Goal: Information Seeking & Learning: Find specific fact

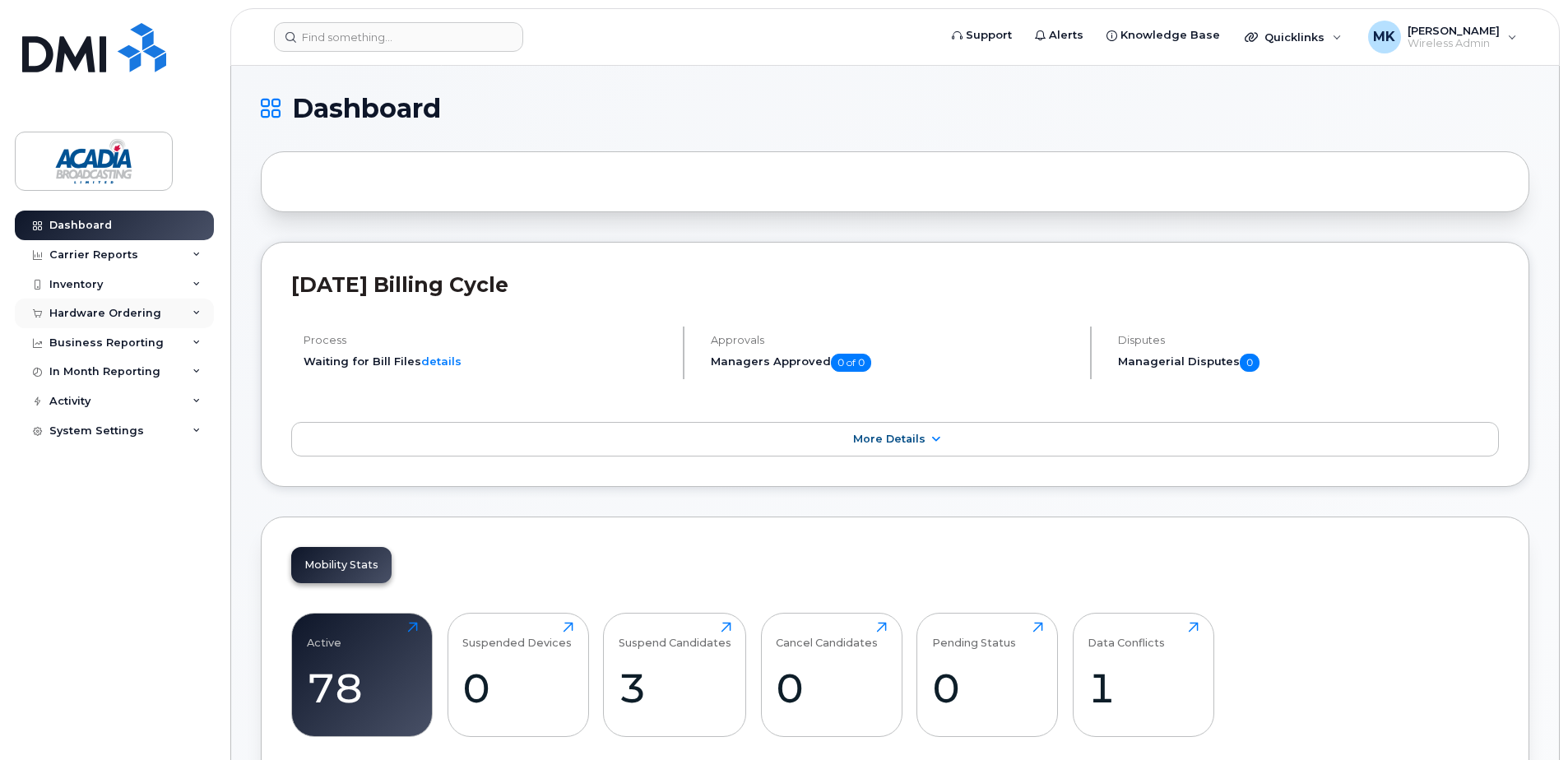
click at [119, 318] on div "Hardware Ordering" at bounding box center [106, 313] width 111 height 13
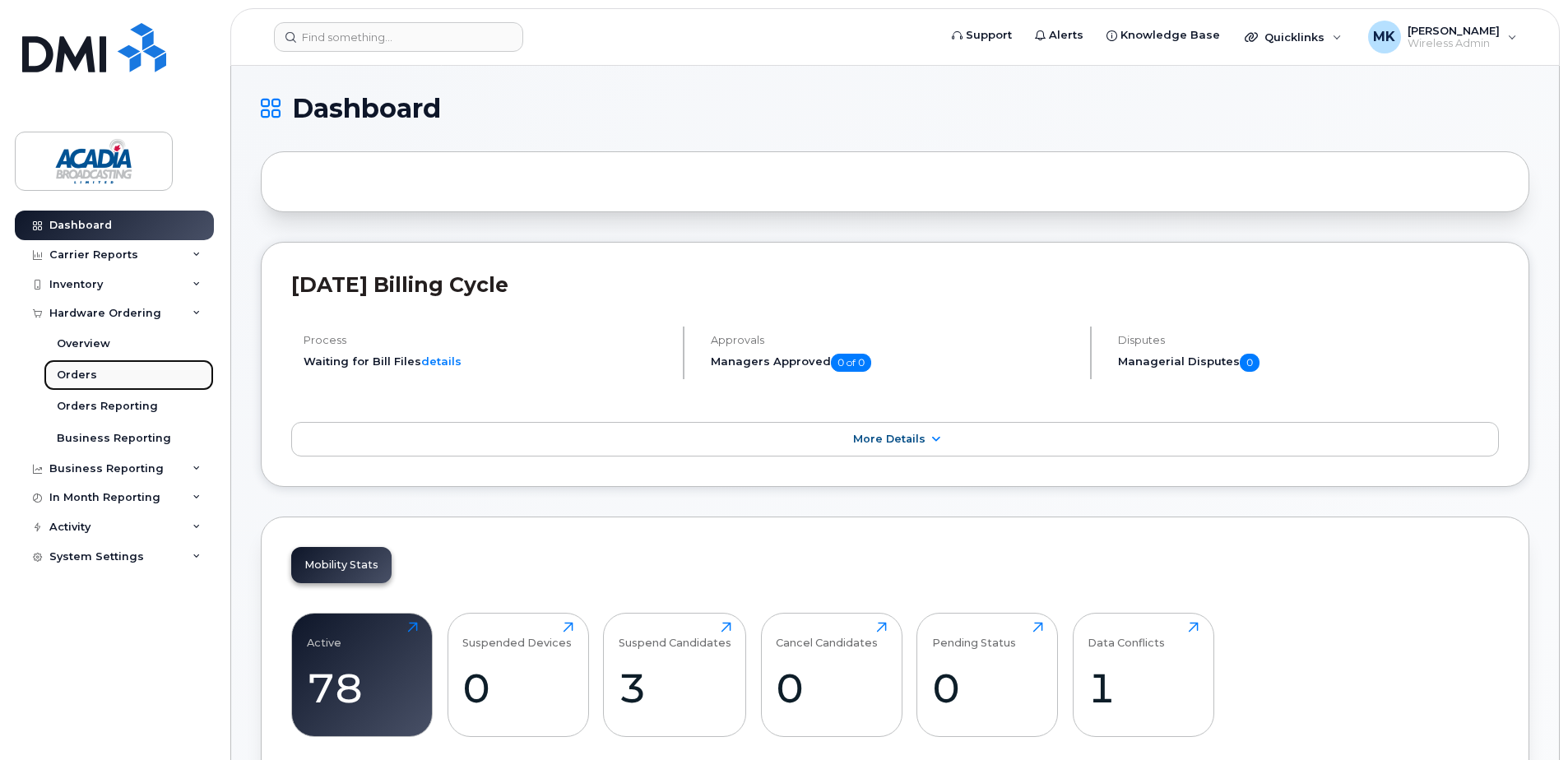
click at [86, 382] on div "Orders" at bounding box center [76, 374] width 40 height 15
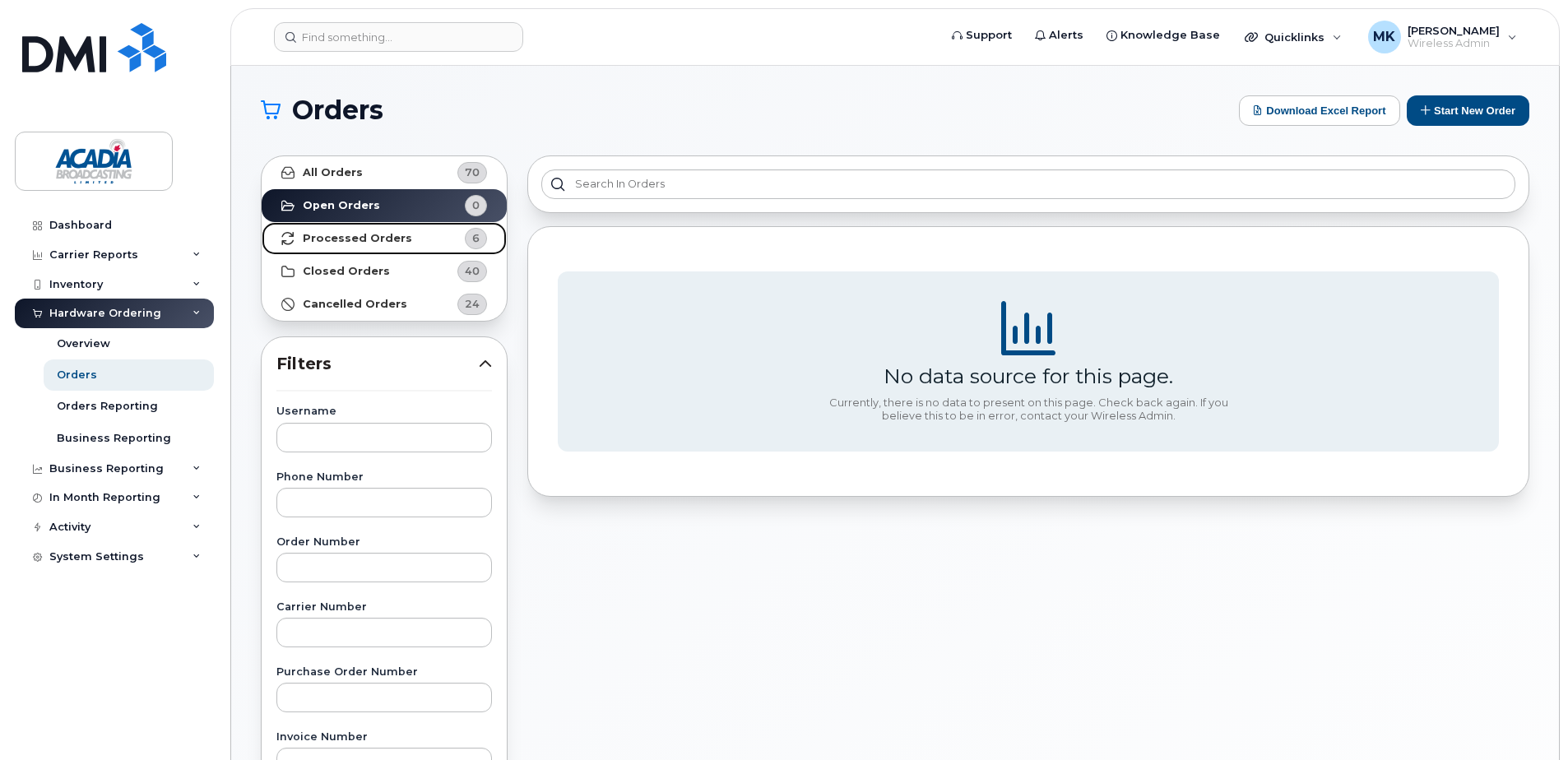
click at [370, 239] on strong "Processed Orders" at bounding box center [358, 237] width 109 height 13
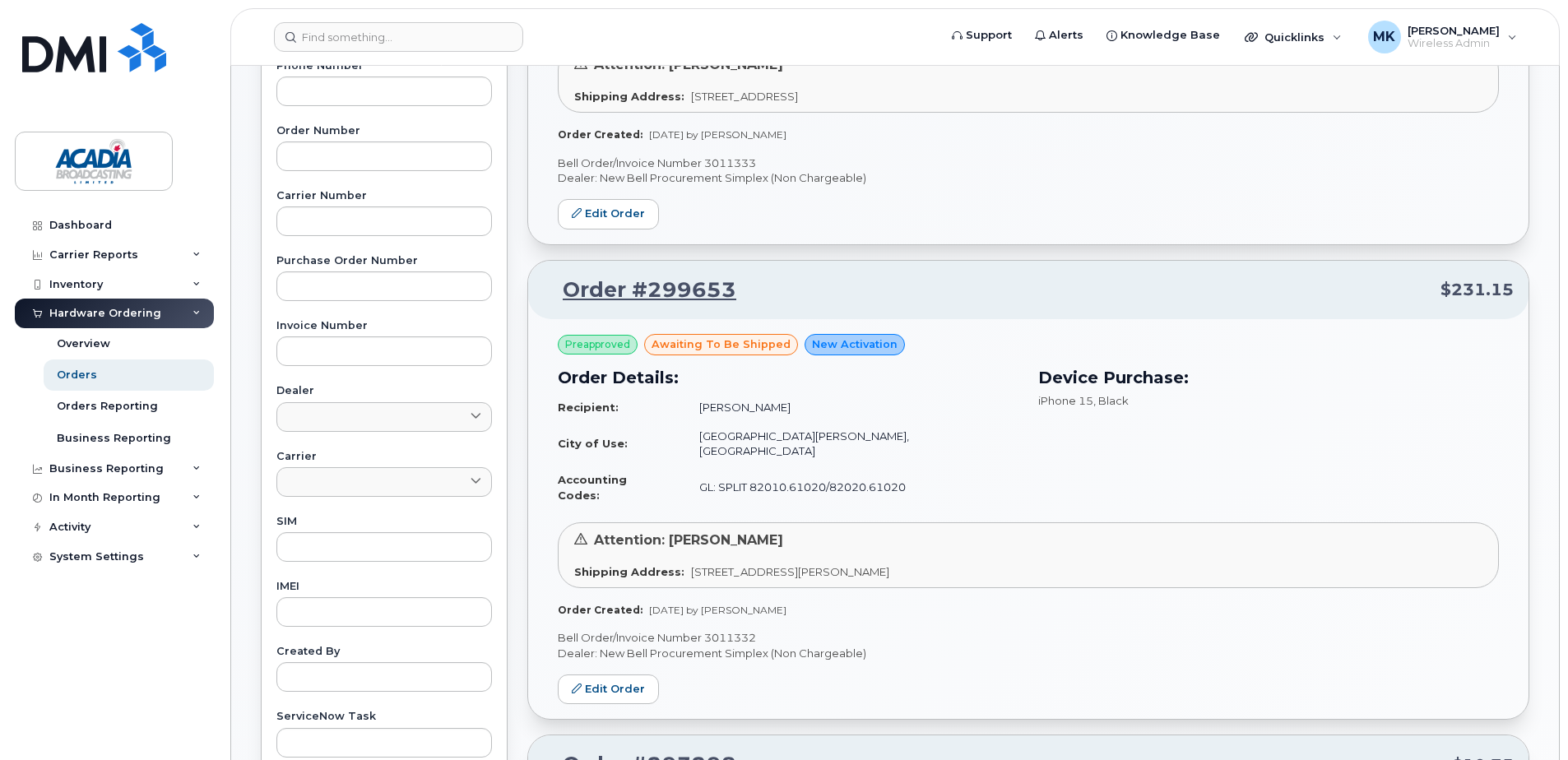
scroll to position [493, 0]
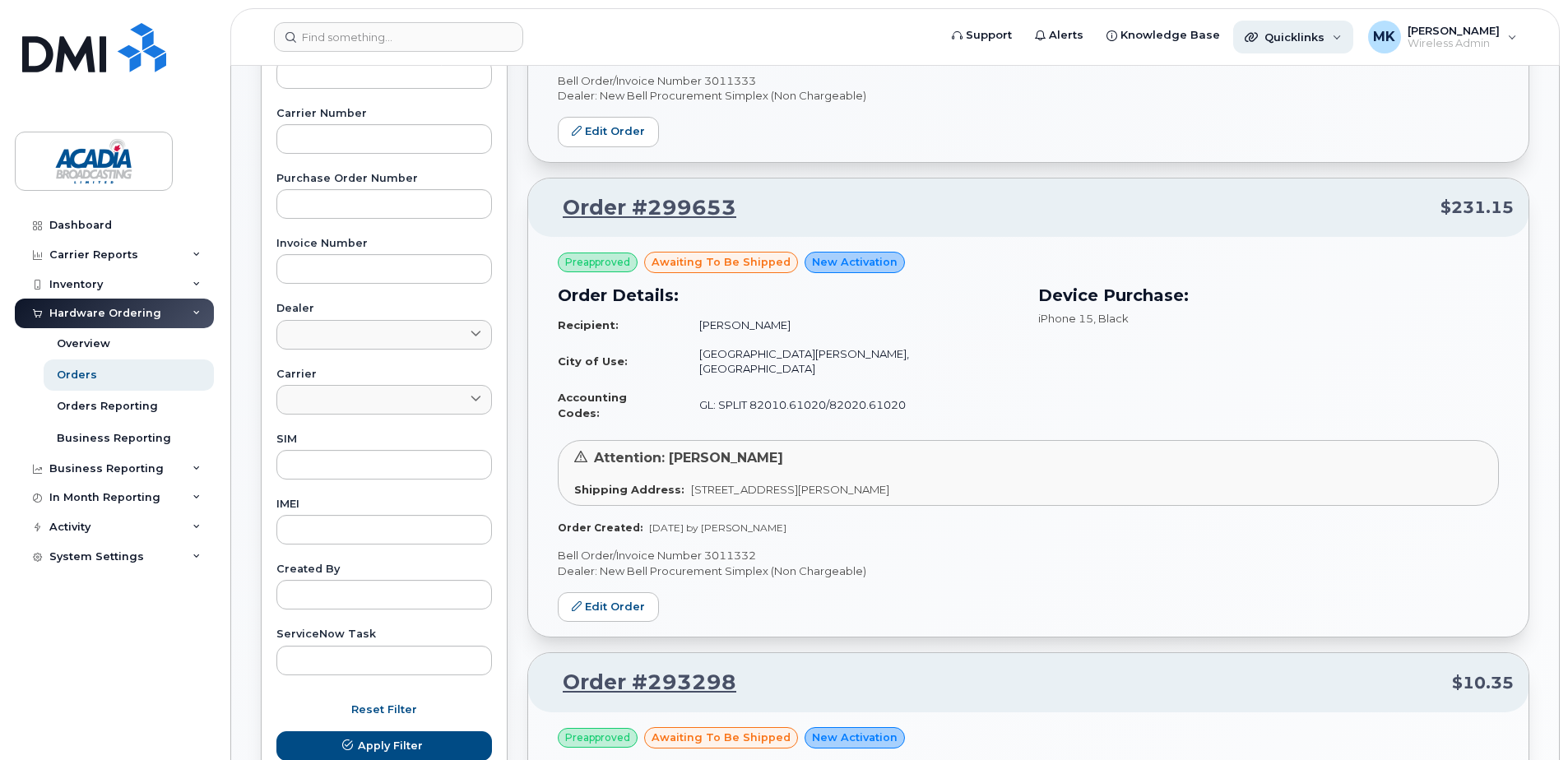
click at [1324, 34] on span "Quicklinks" at bounding box center [1293, 36] width 60 height 13
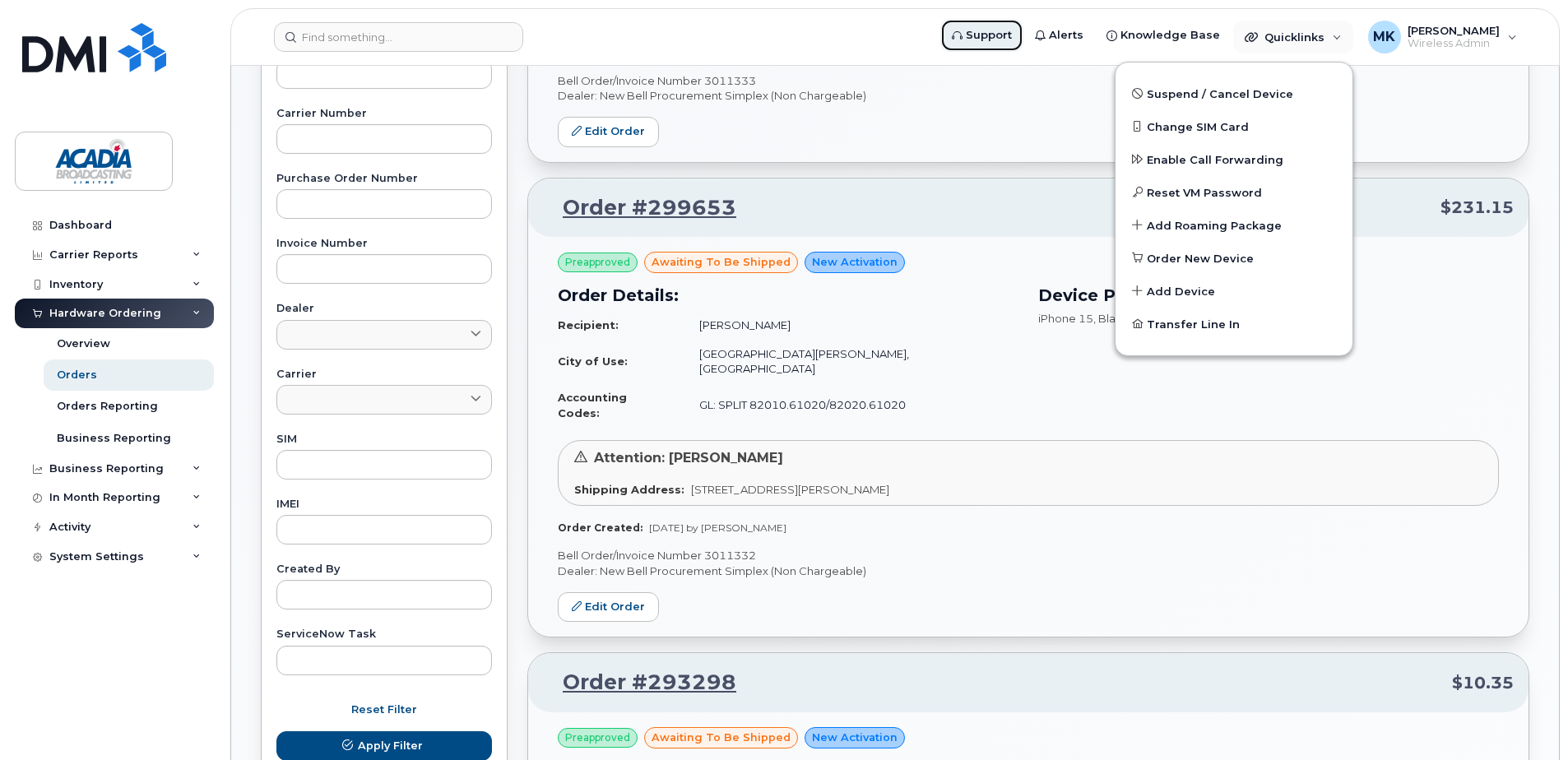
click at [1011, 37] on span "Support" at bounding box center [988, 35] width 46 height 17
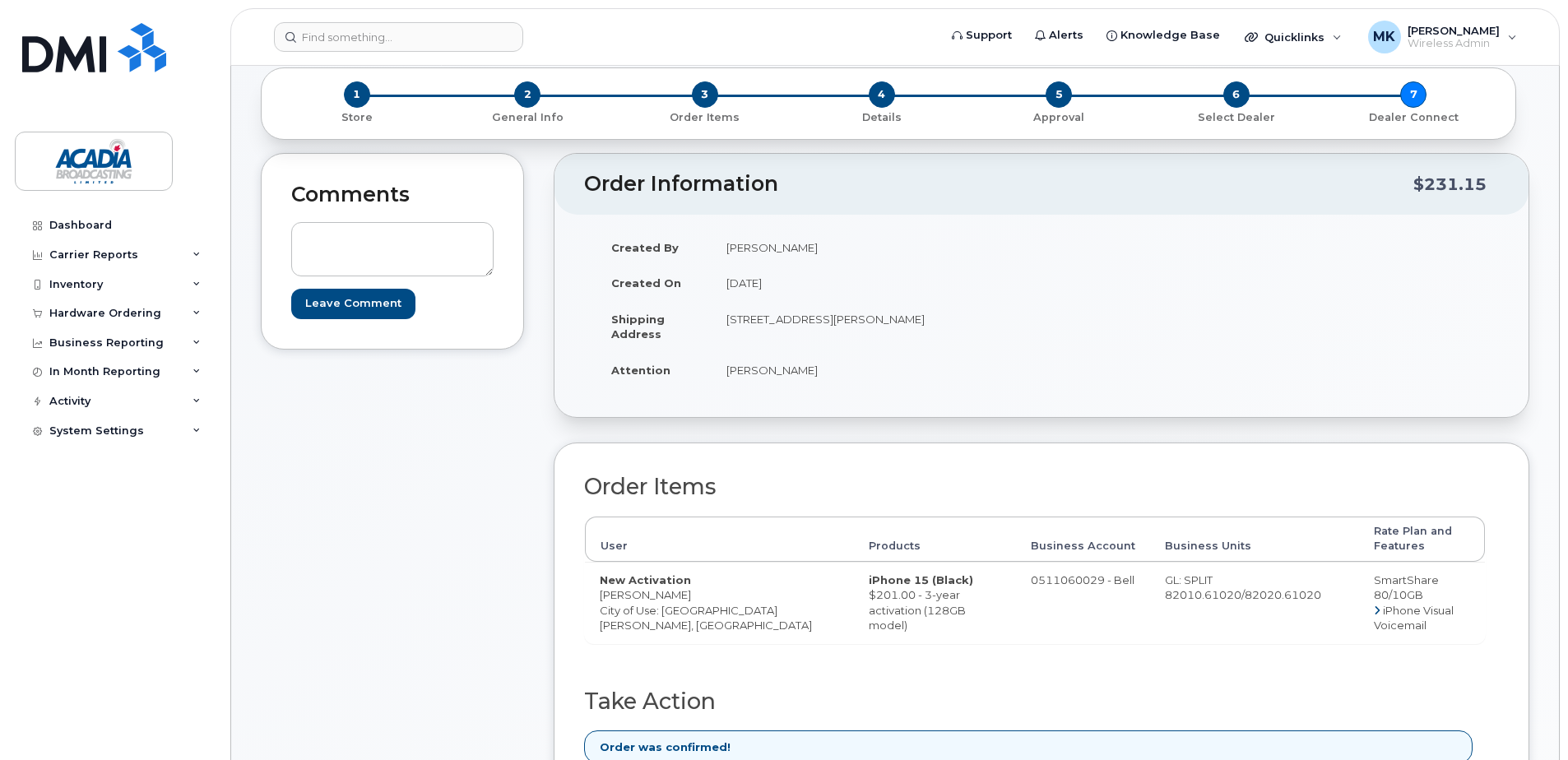
scroll to position [82, 0]
click at [346, 244] on textarea at bounding box center [392, 250] width 202 height 55
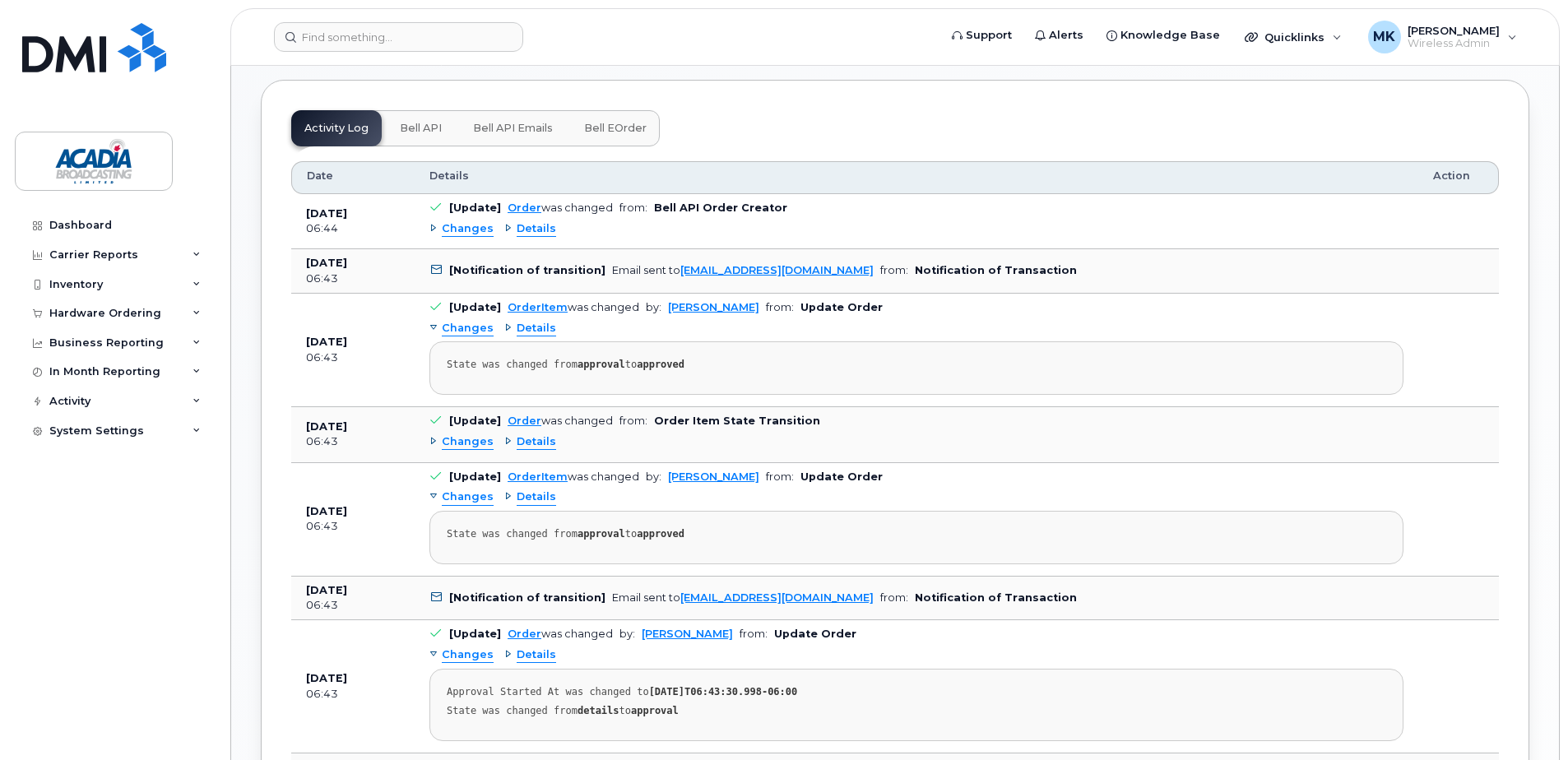
scroll to position [905, 0]
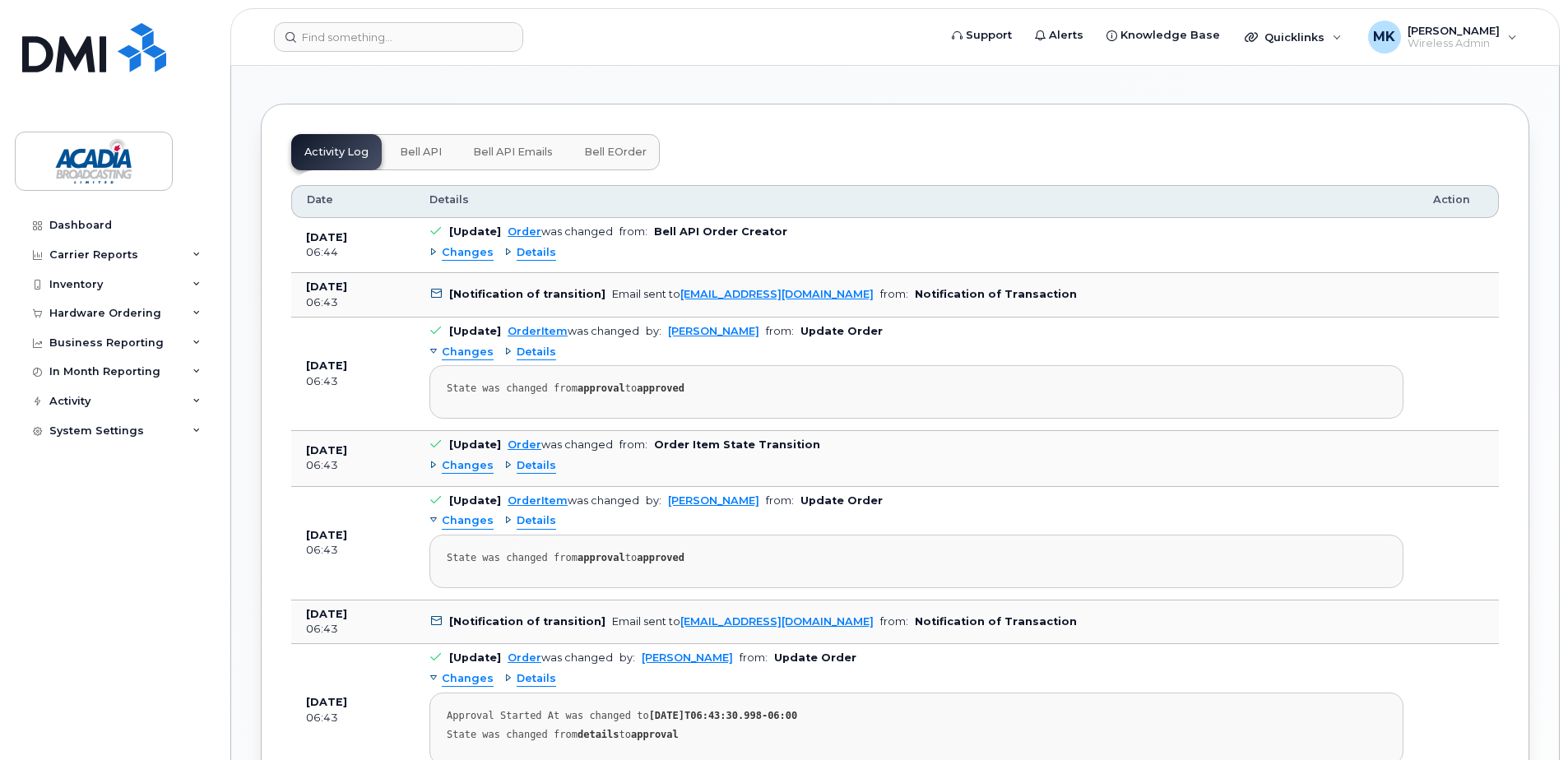
click at [466, 253] on span "Changes" at bounding box center [467, 253] width 52 height 16
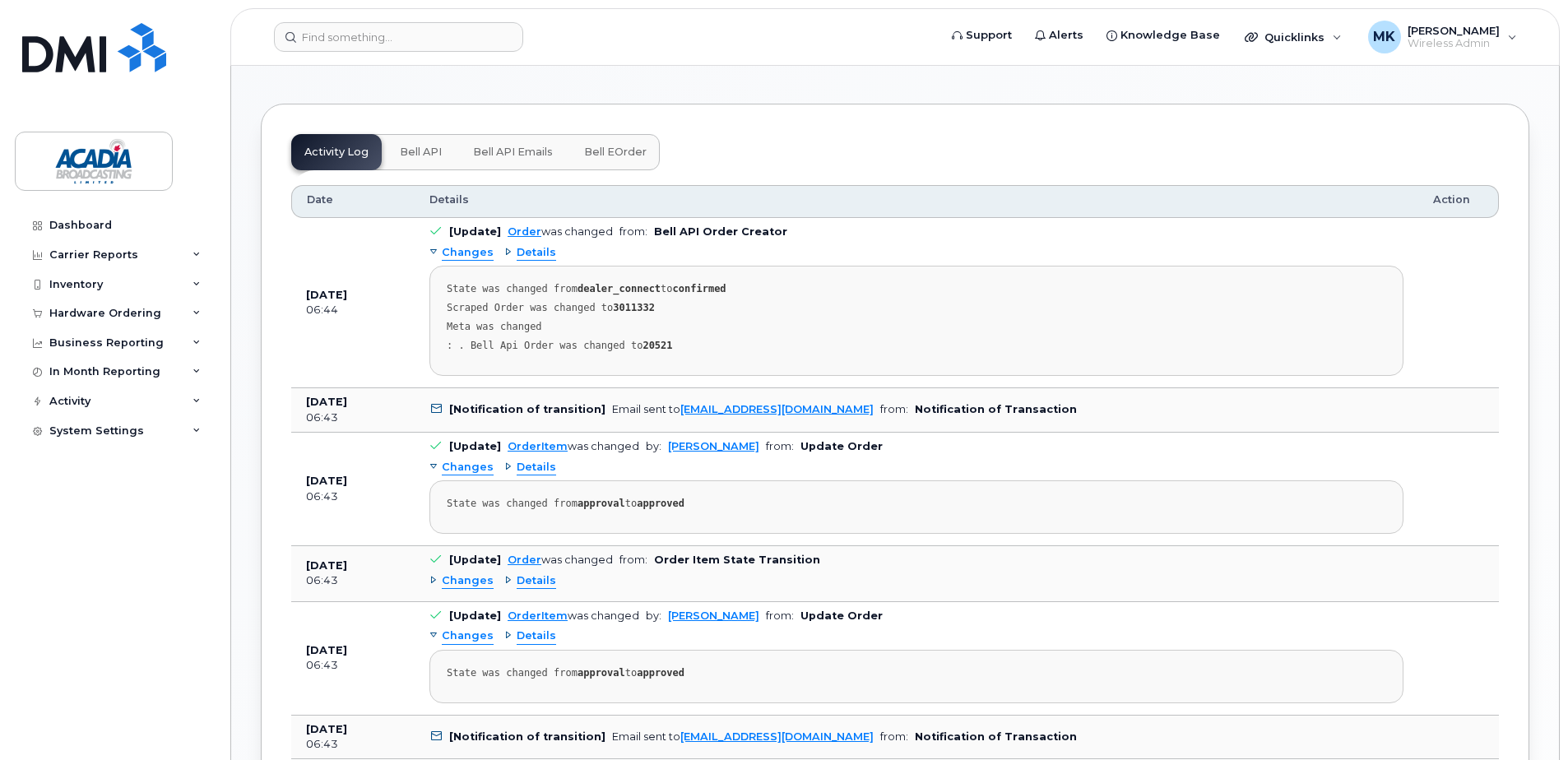
click at [539, 252] on span "Details" at bounding box center [536, 253] width 39 height 16
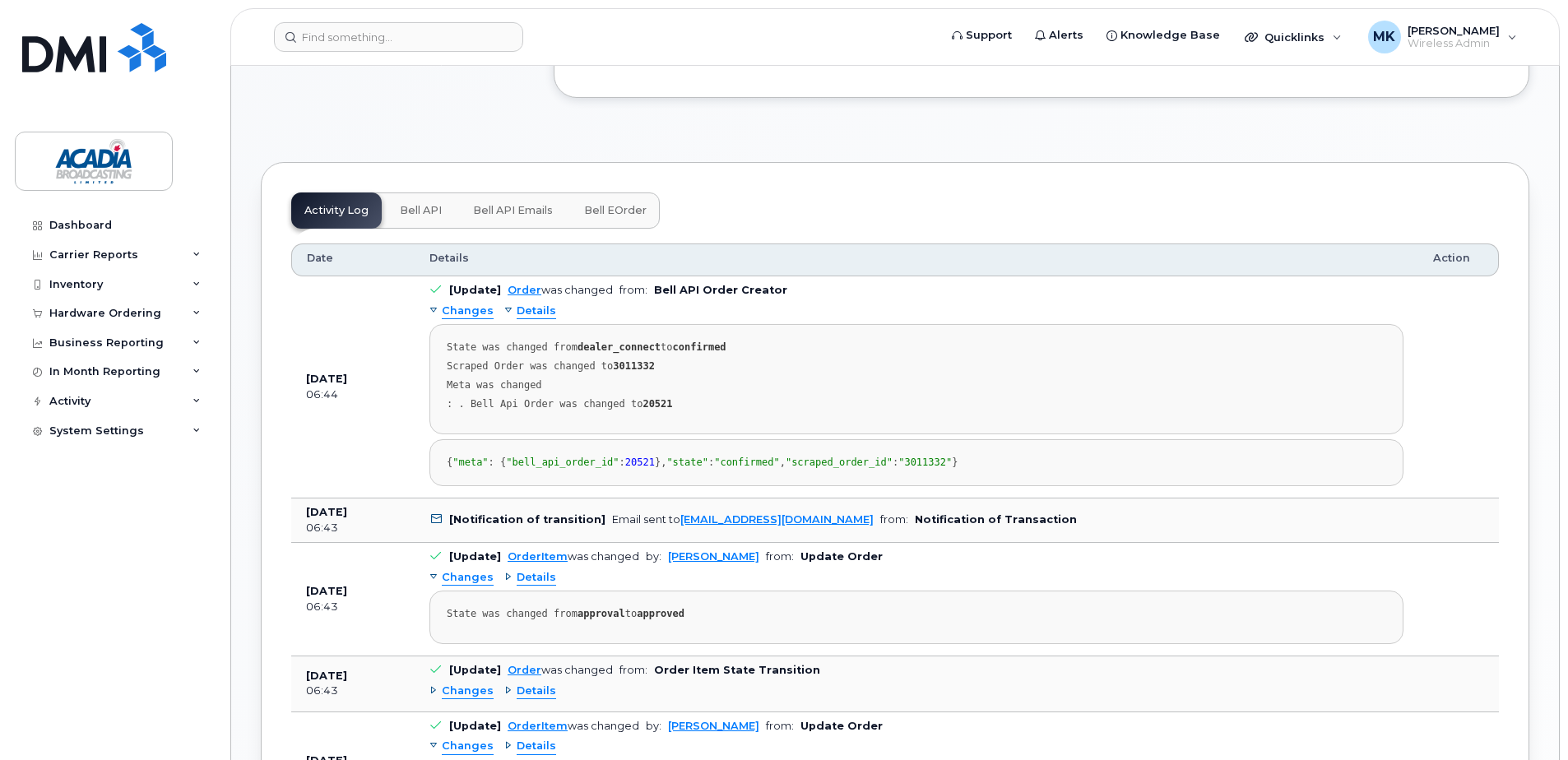
scroll to position [823, 0]
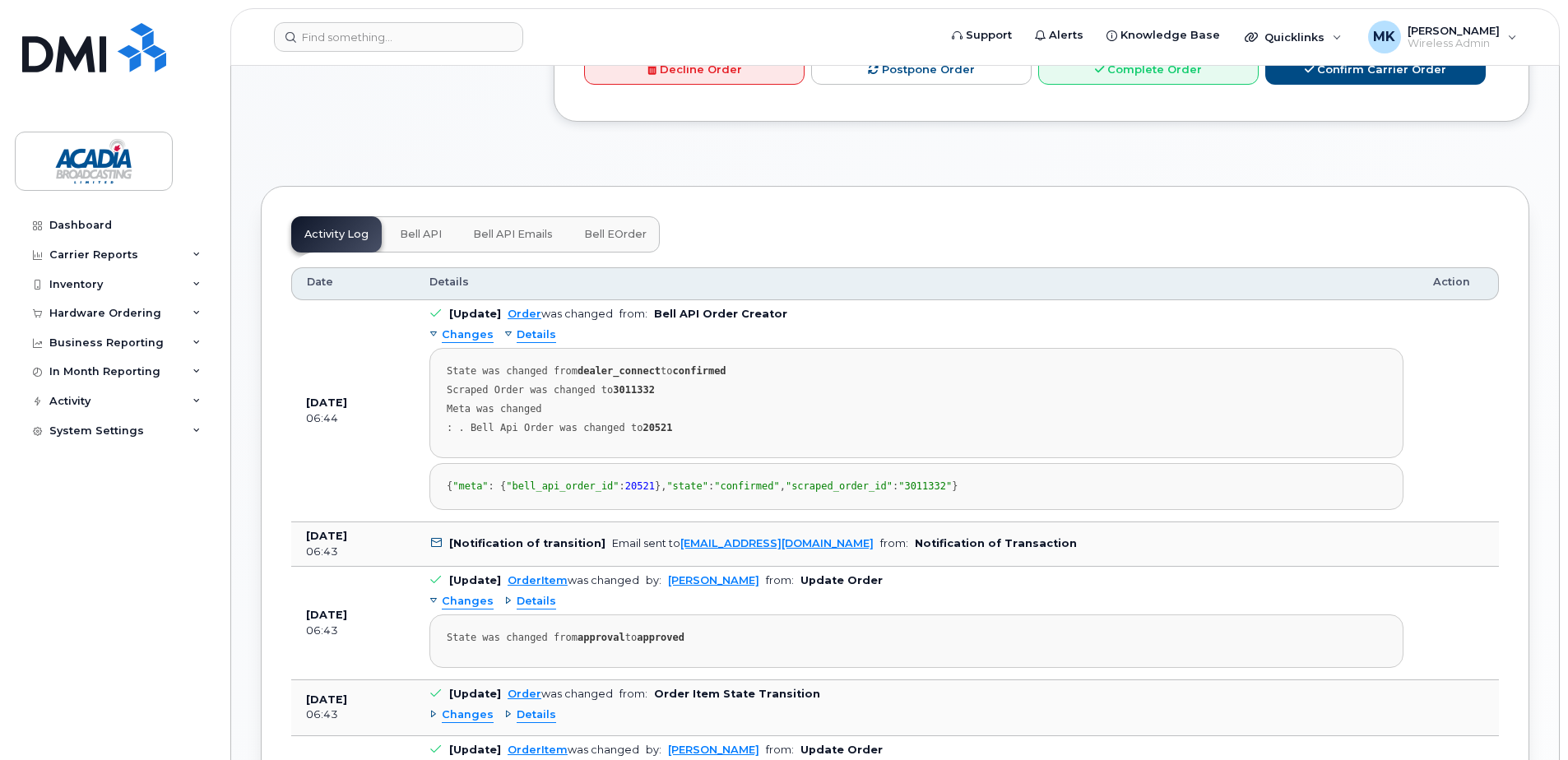
click at [633, 251] on button "Bell eOrder" at bounding box center [614, 233] width 89 height 36
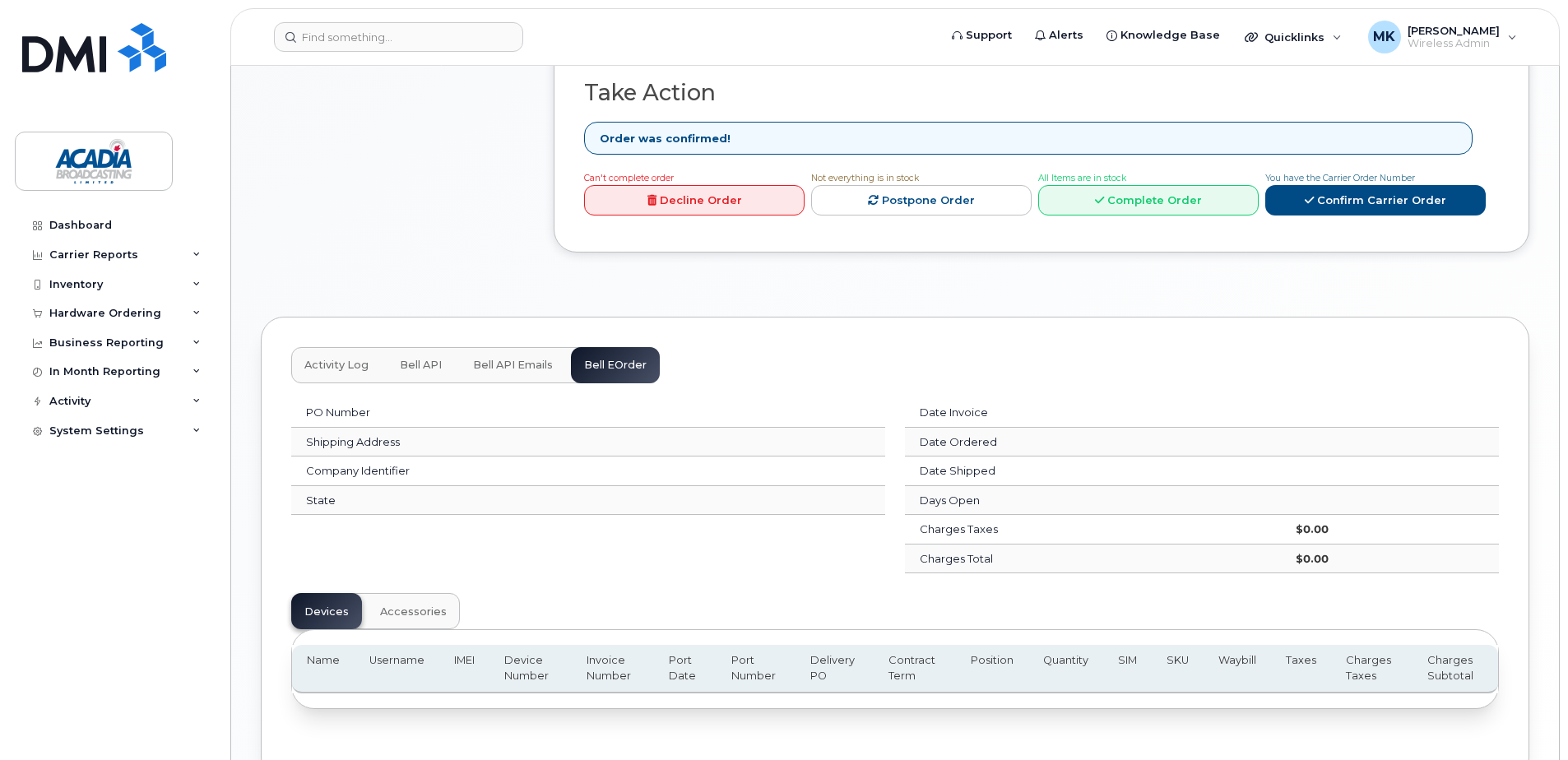
scroll to position [794, 0]
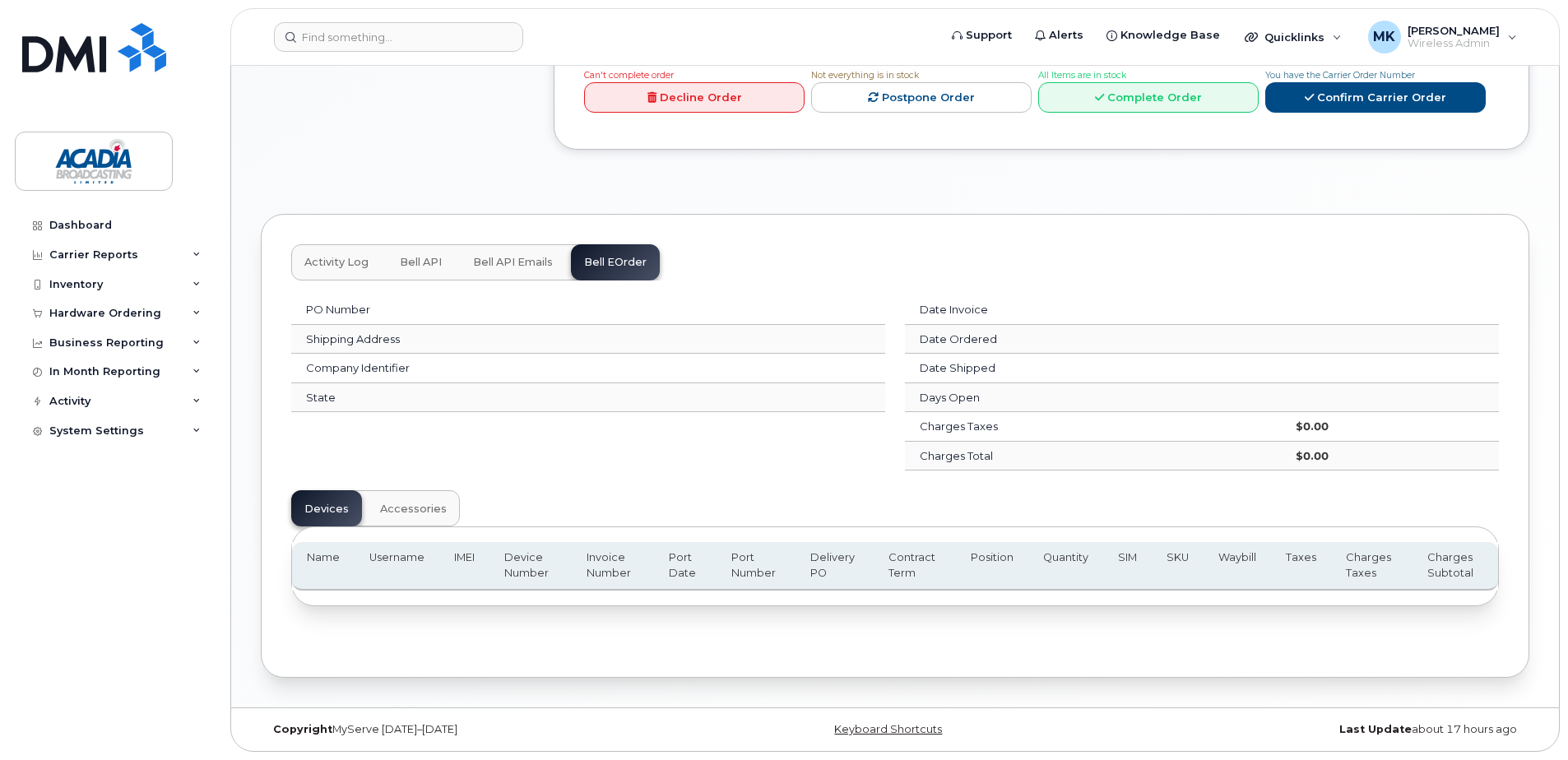
click at [519, 264] on span "Bell API Emails" at bounding box center [513, 262] width 80 height 13
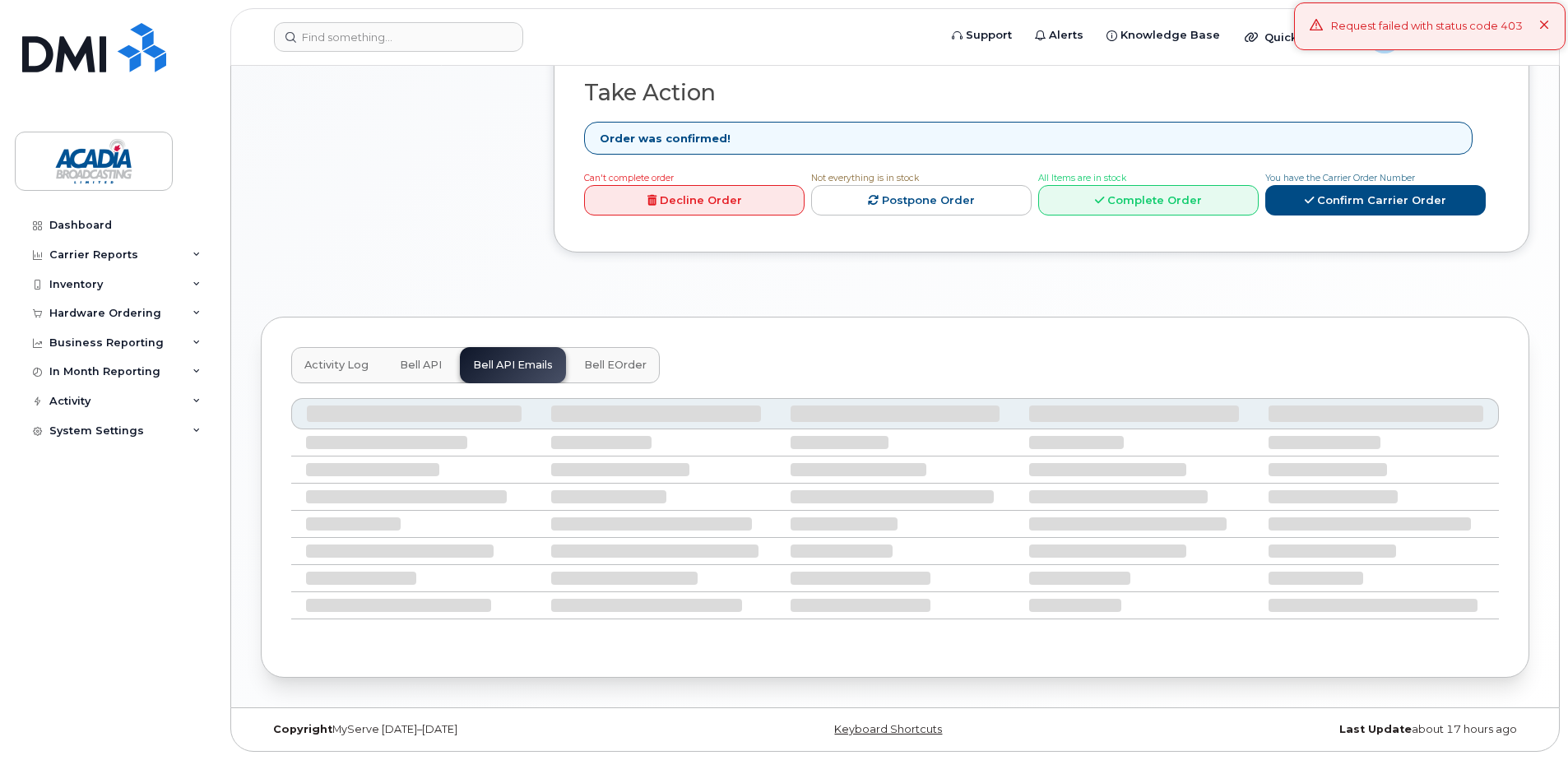
click at [335, 372] on button "Activity Log" at bounding box center [336, 364] width 91 height 36
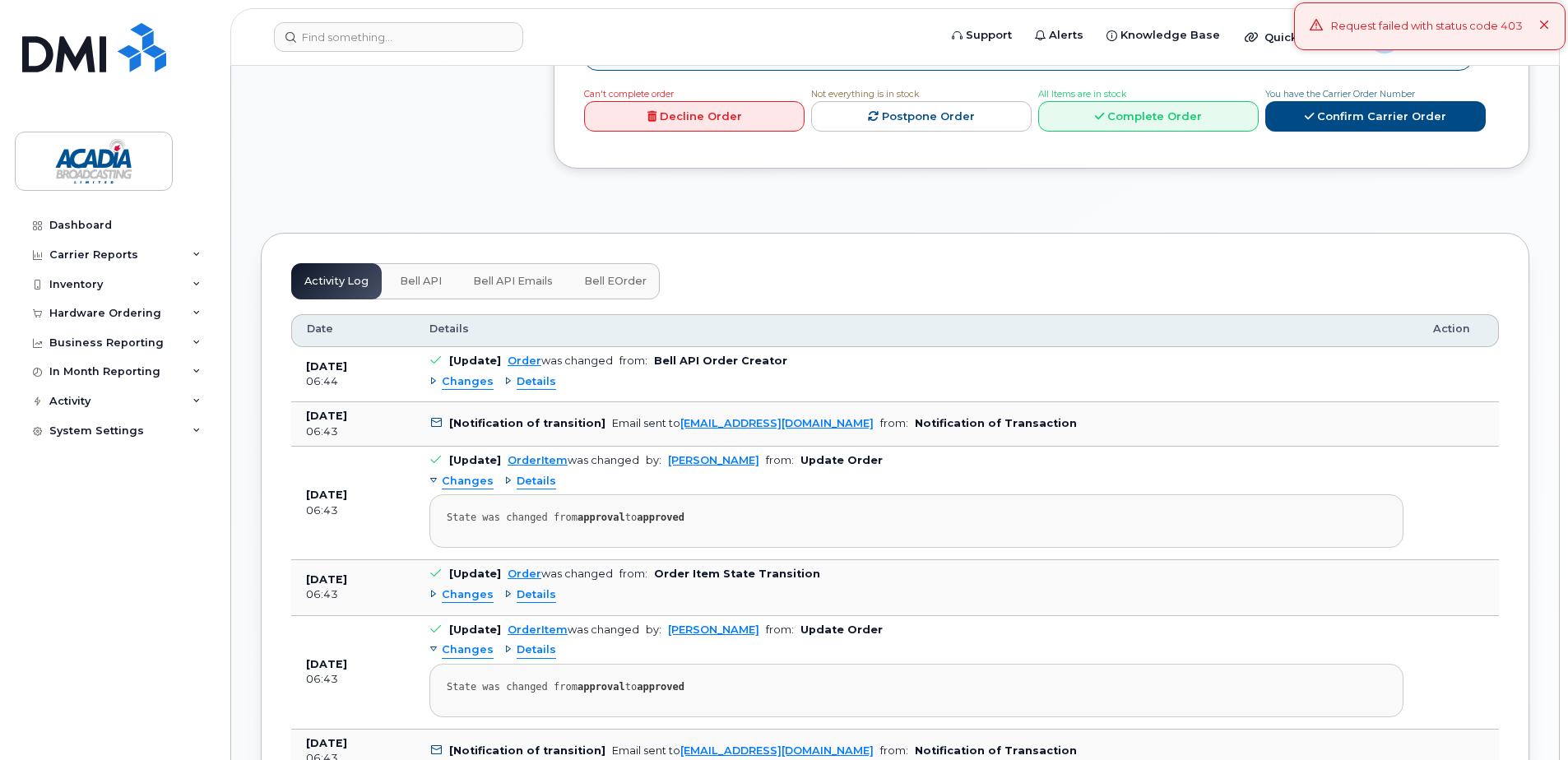
scroll to position [856, 0]
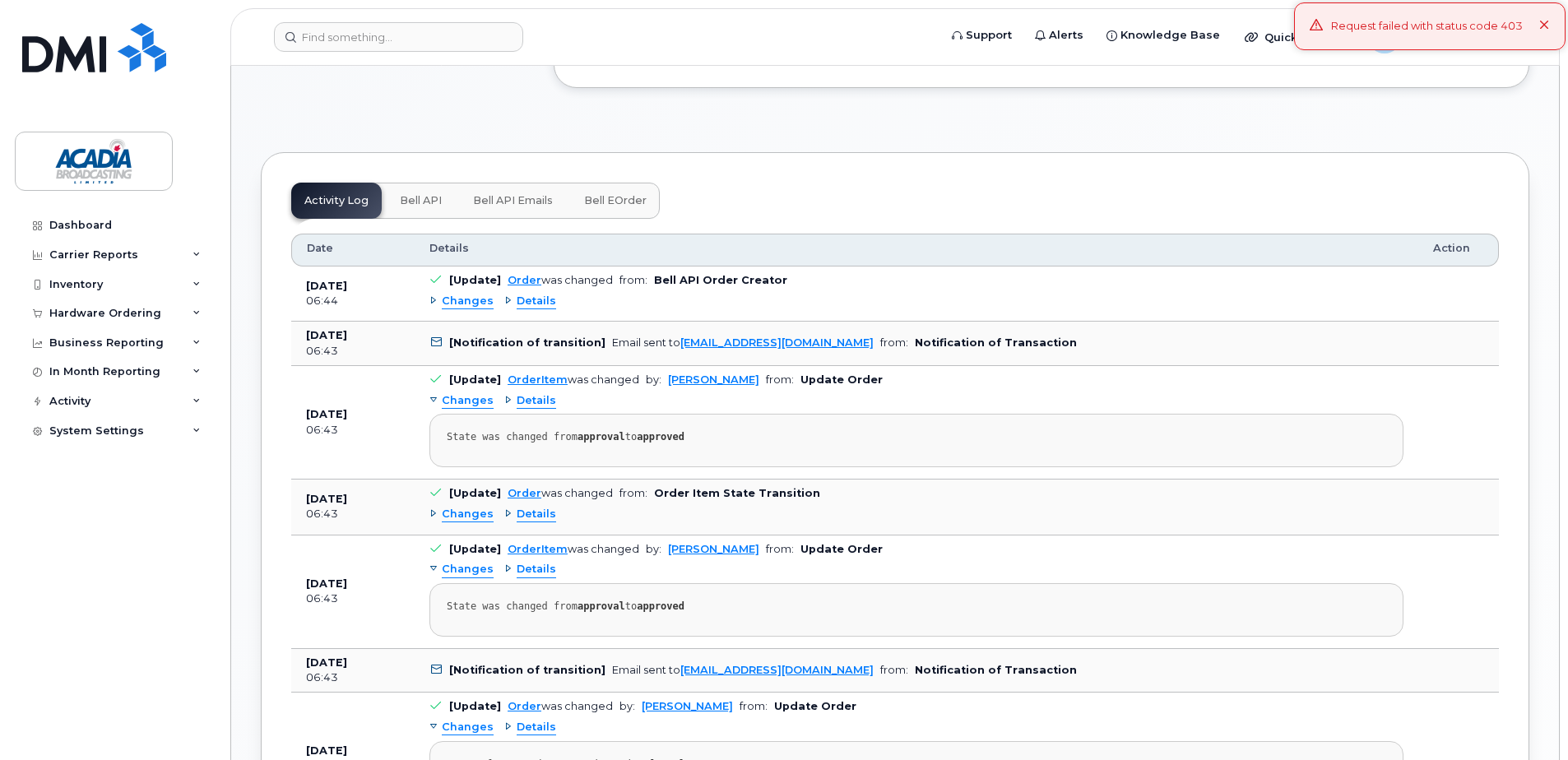
click at [481, 305] on span "Changes" at bounding box center [467, 302] width 52 height 16
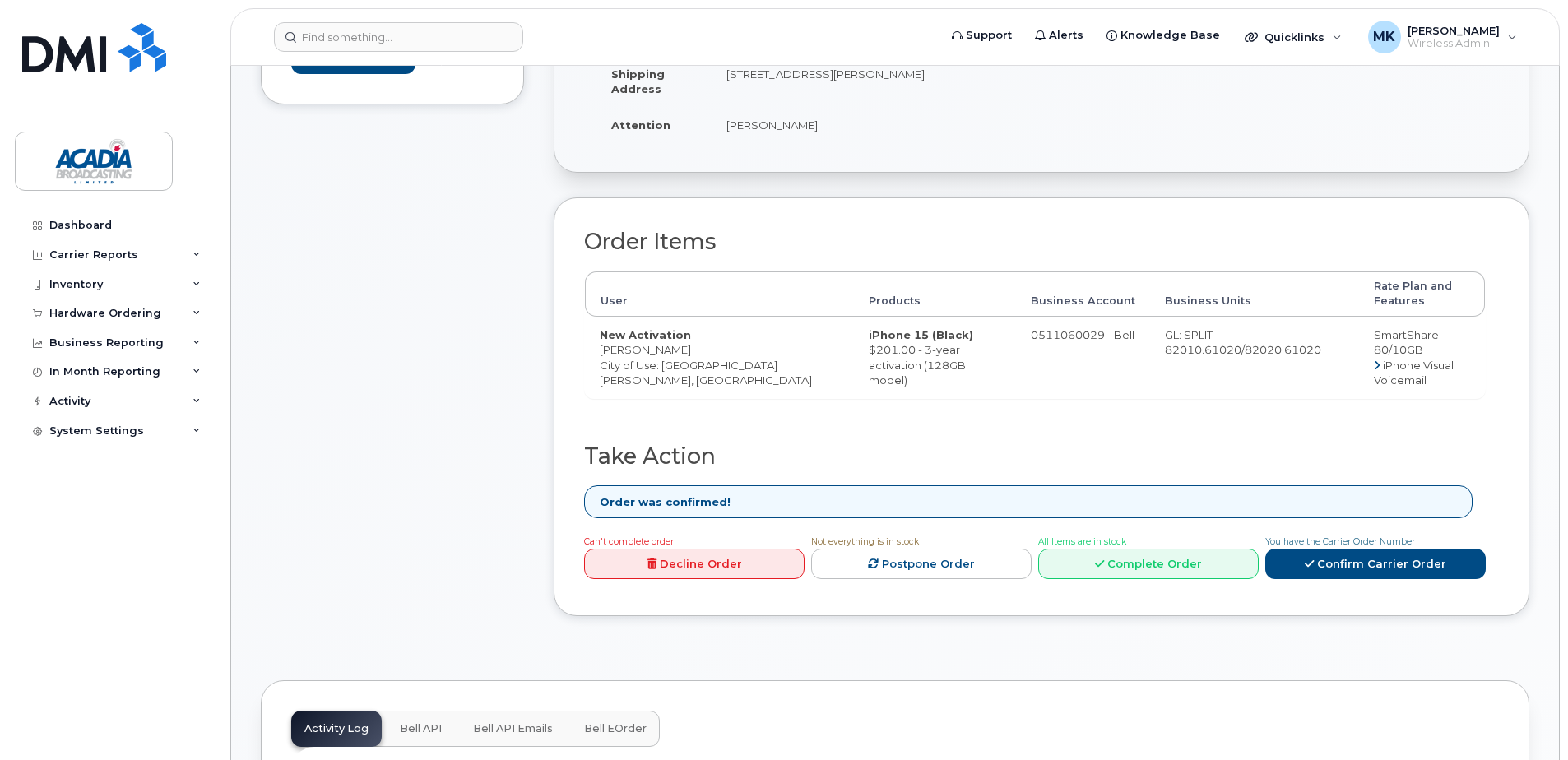
scroll to position [329, 0]
click at [186, 311] on div "Hardware Ordering" at bounding box center [114, 314] width 199 height 29
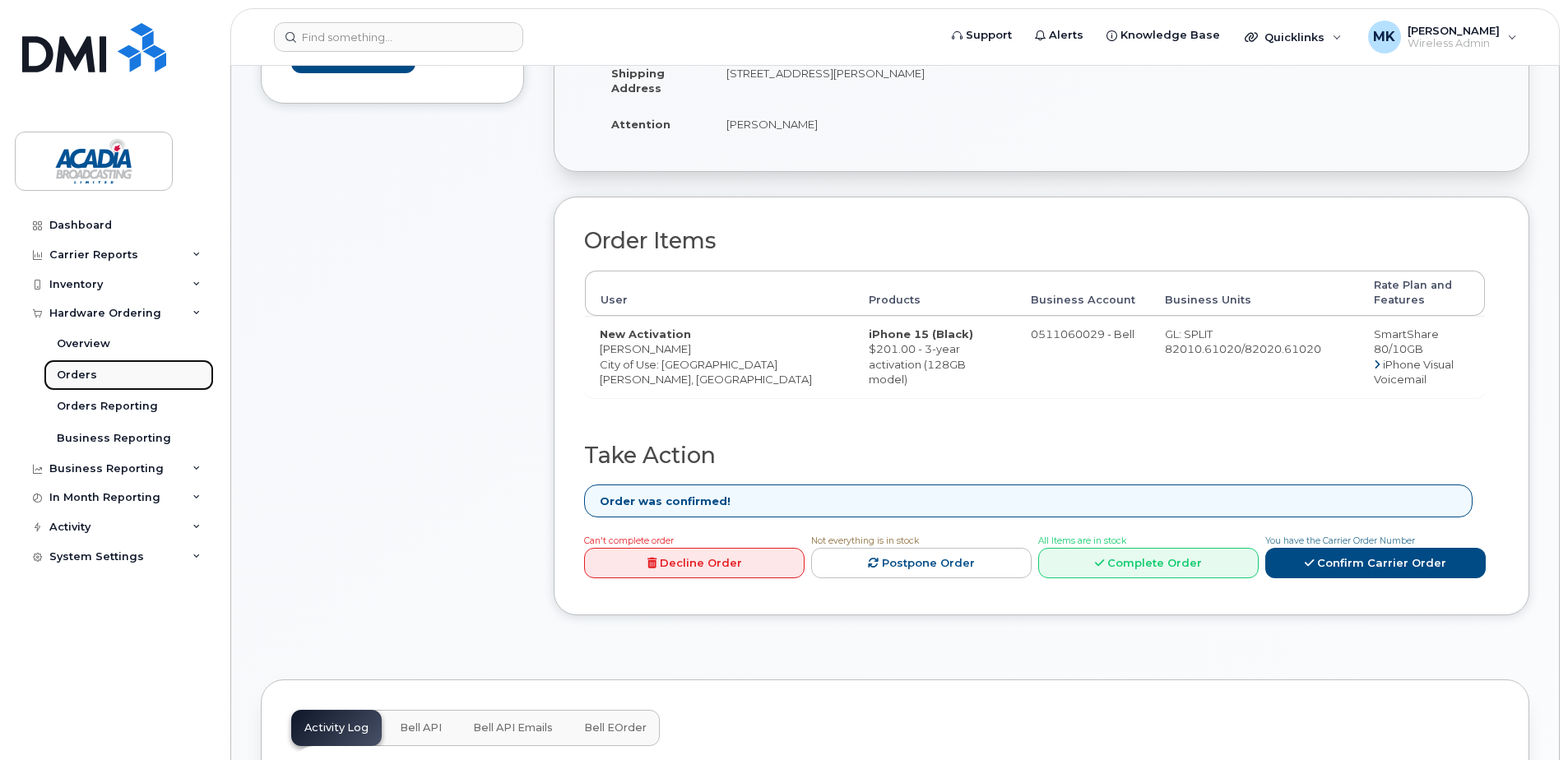
click at [86, 369] on div "Orders" at bounding box center [76, 374] width 40 height 15
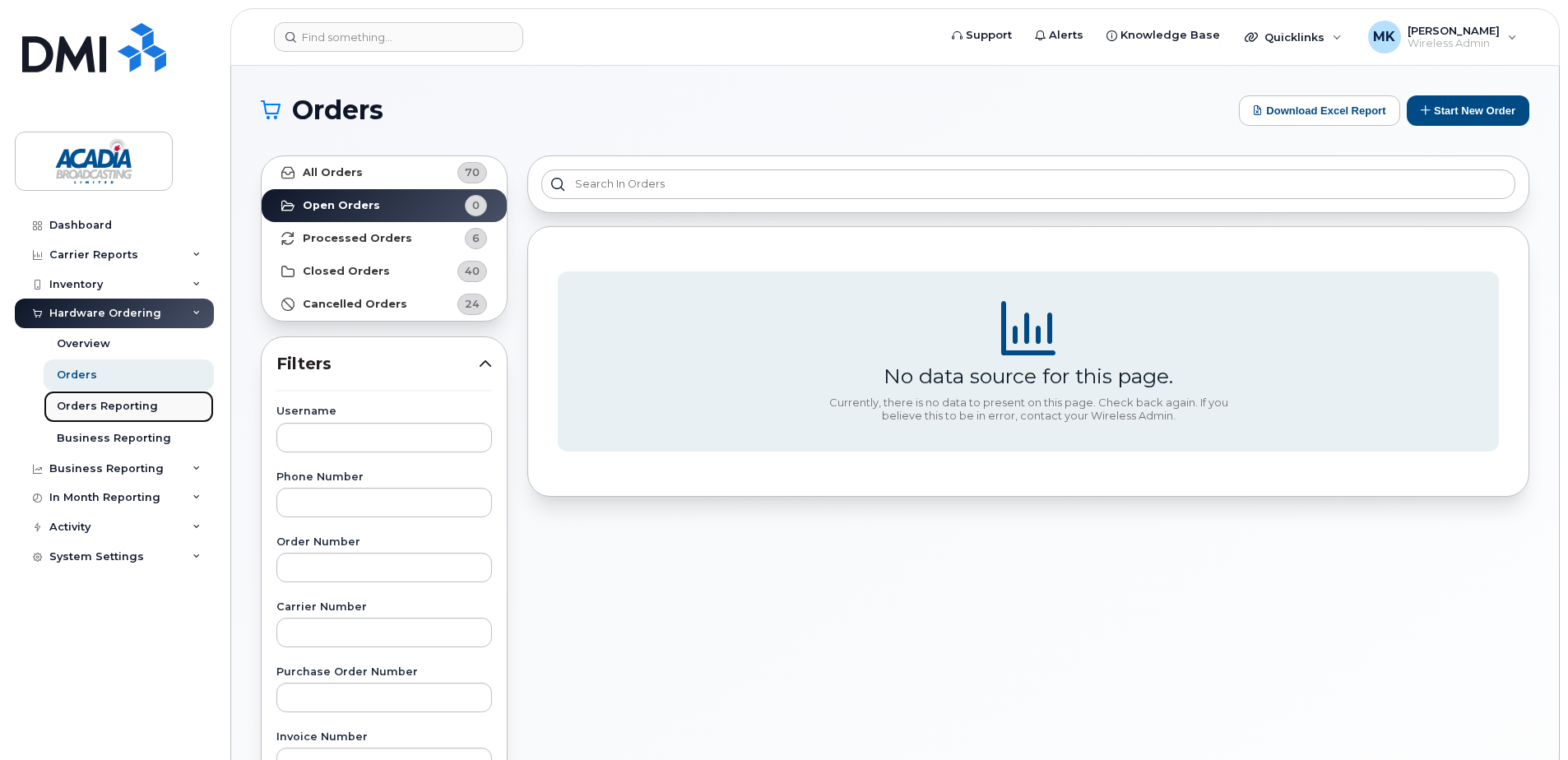
click at [63, 413] on div "Orders Reporting" at bounding box center [107, 405] width 102 height 15
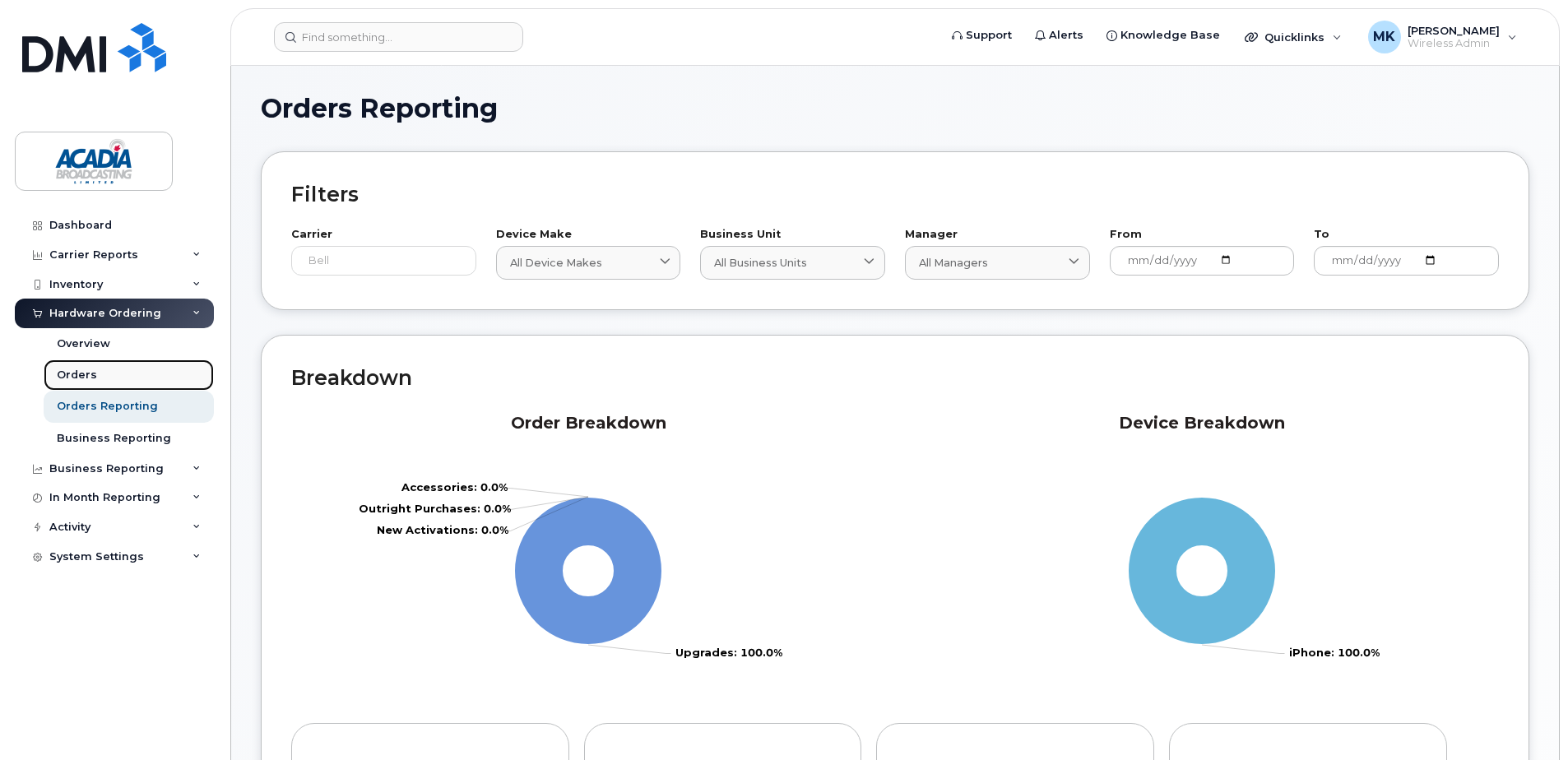
click at [85, 366] on link "Orders" at bounding box center [129, 375] width 170 height 31
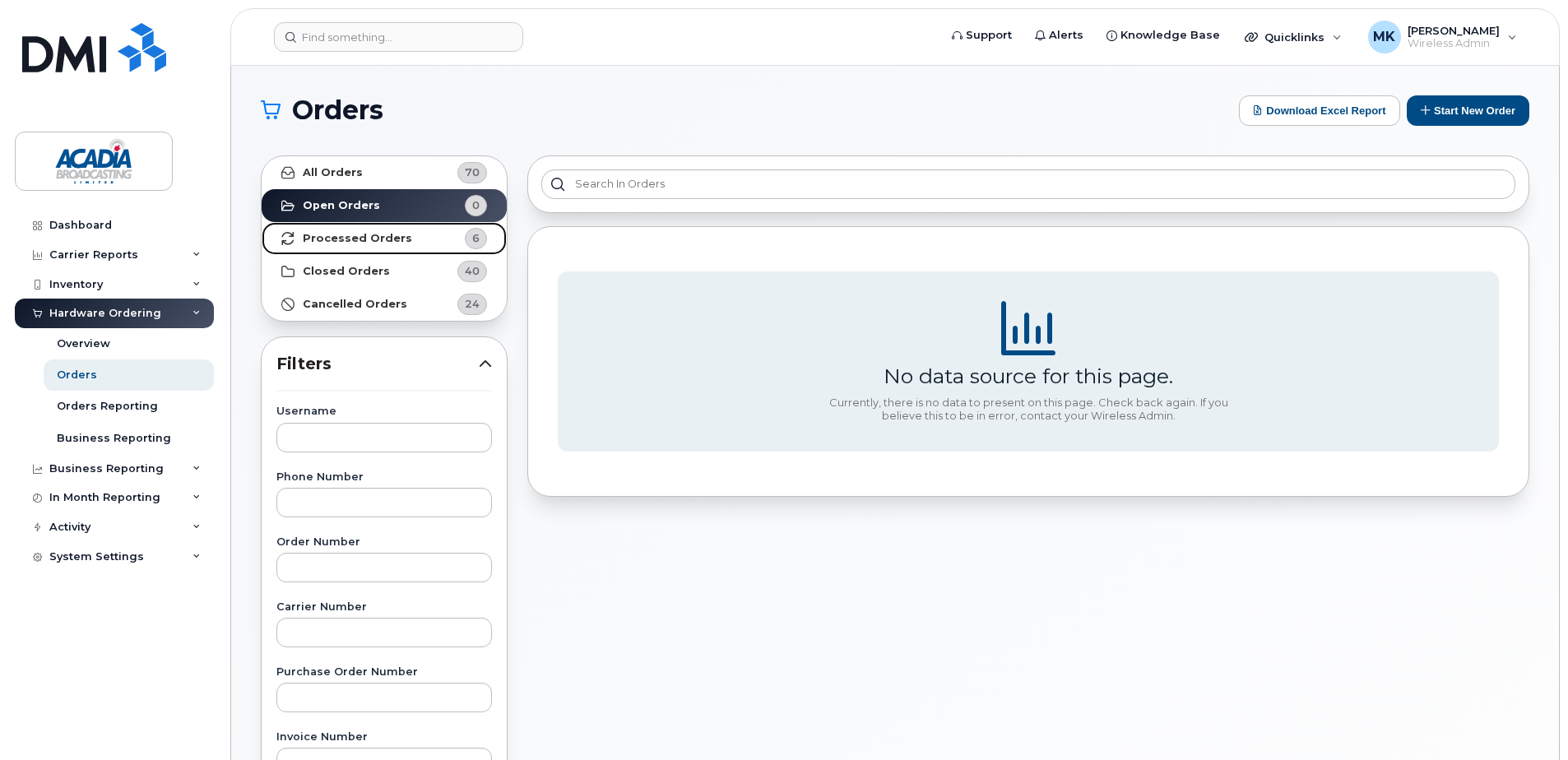
click at [380, 241] on strong "Processed Orders" at bounding box center [358, 237] width 109 height 13
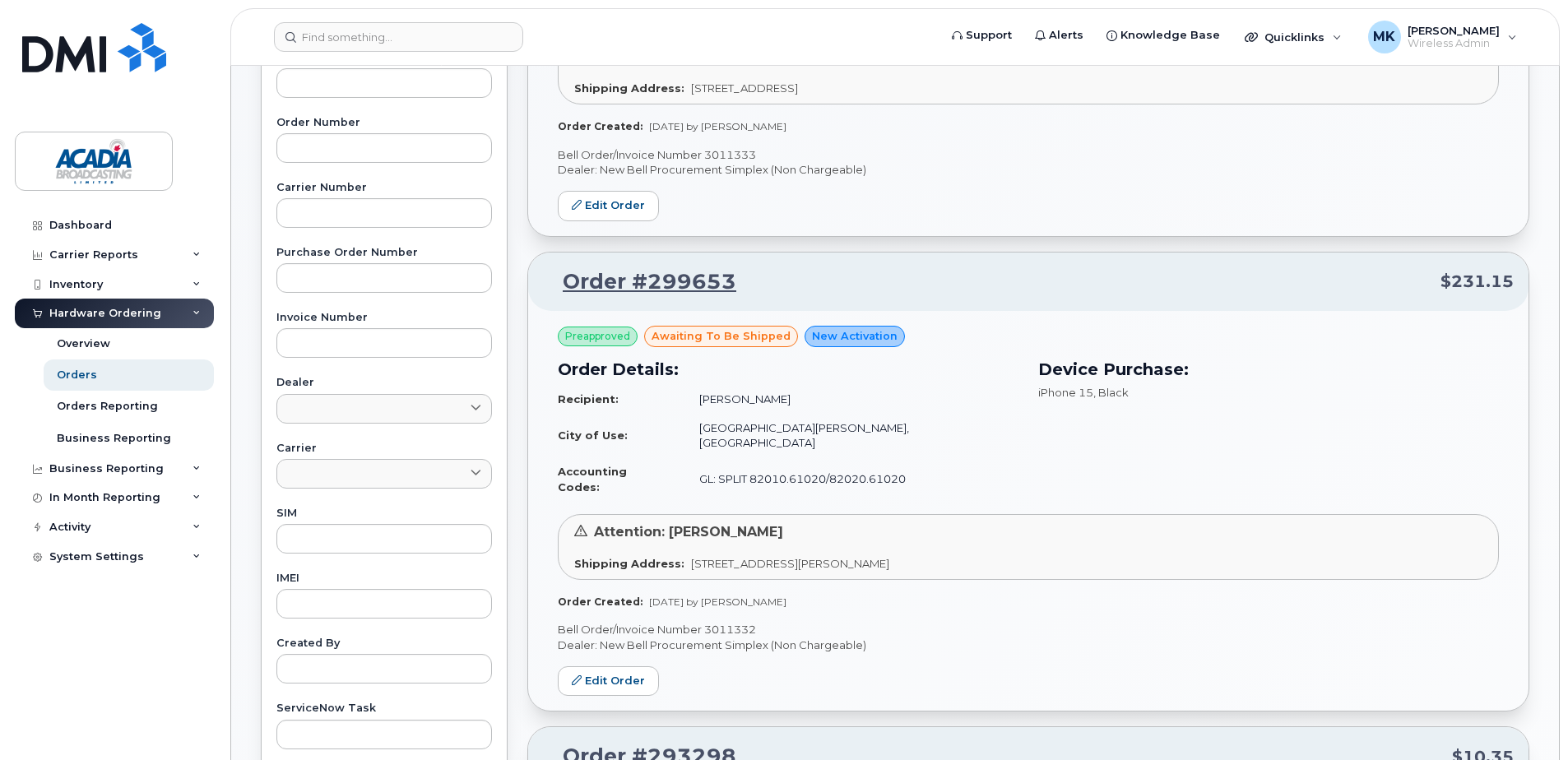
scroll to position [575, 0]
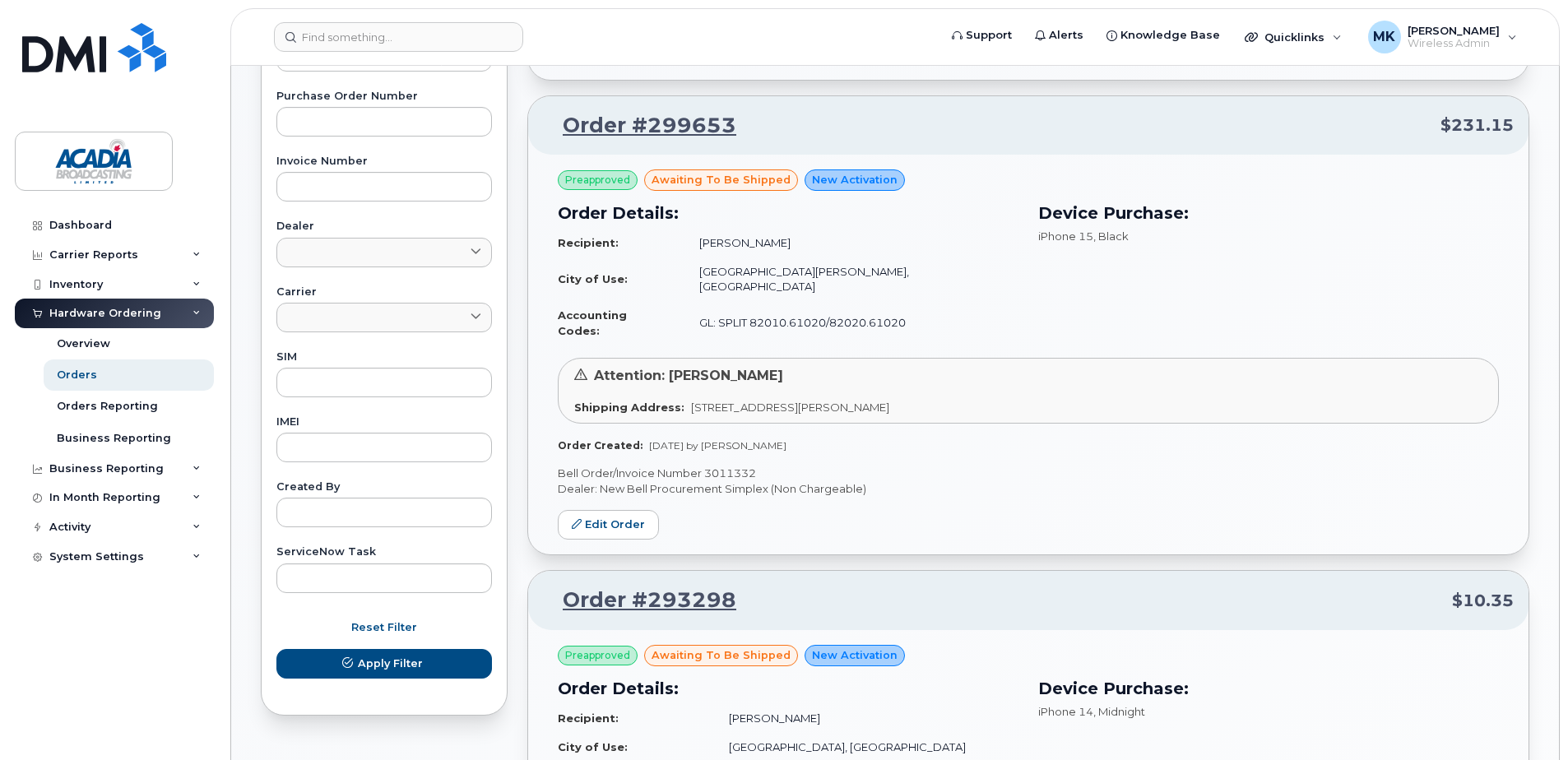
click at [731, 465] on p "Bell Order/Invoice Number 3011332" at bounding box center [1028, 473] width 941 height 16
copy p "3011332"
